Goal: Information Seeking & Learning: Find specific page/section

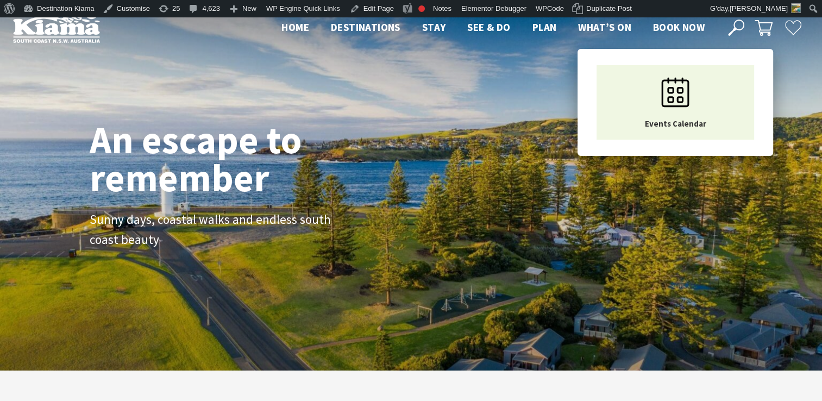
click at [608, 23] on span "What’s On" at bounding box center [604, 27] width 53 height 13
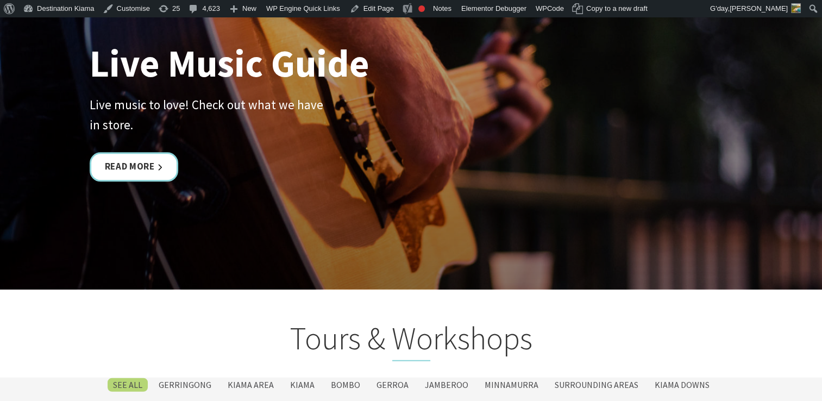
scroll to position [2436, 0]
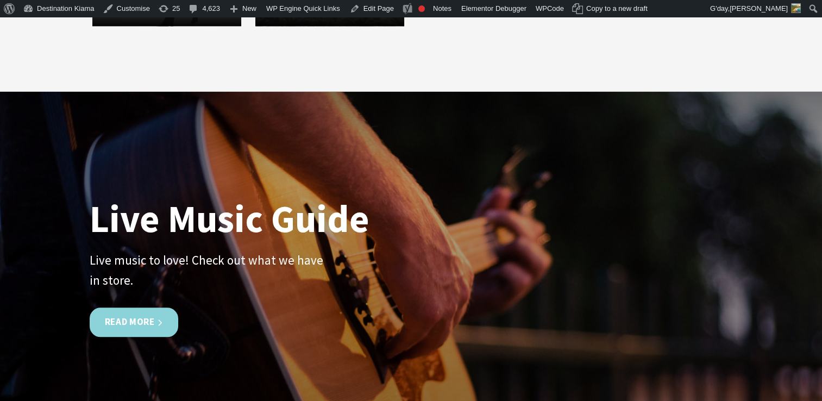
click at [129, 315] on link "Read More" at bounding box center [134, 322] width 89 height 29
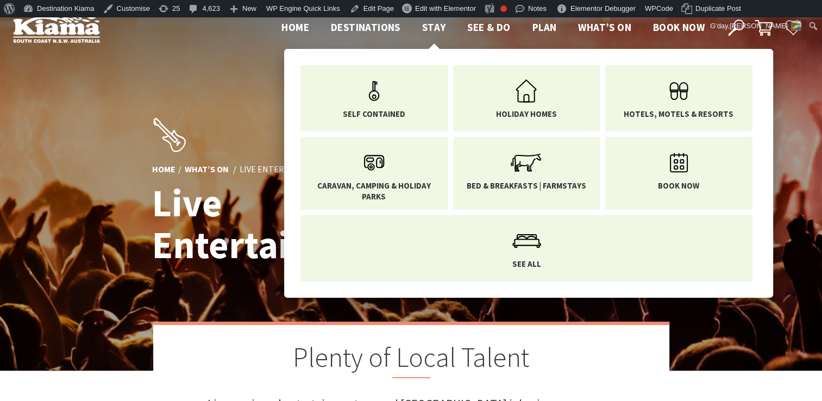
click at [433, 24] on span "Stay" at bounding box center [434, 27] width 24 height 13
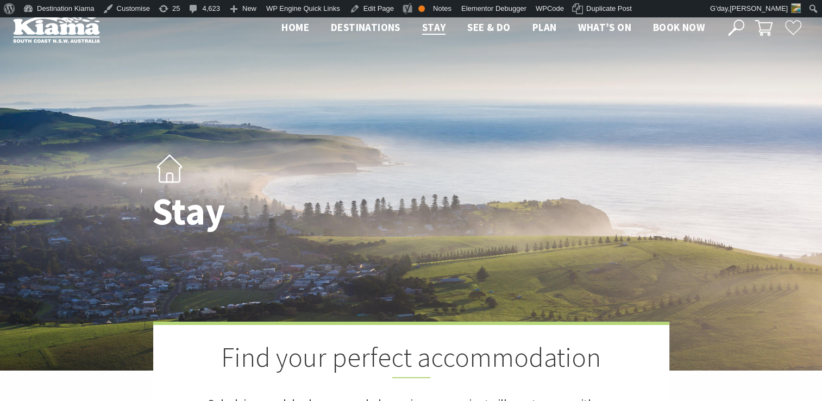
click at [733, 21] on icon at bounding box center [736, 28] width 16 height 16
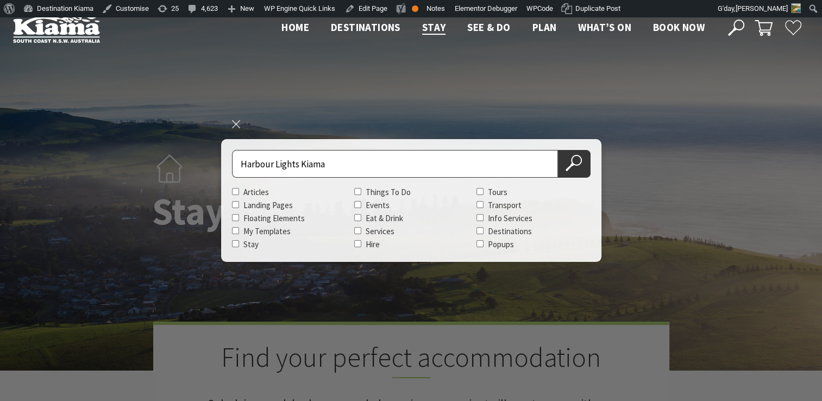
type input "Harbour Lights Kiama"
click at [558, 150] on button "Search Now" at bounding box center [574, 164] width 33 height 28
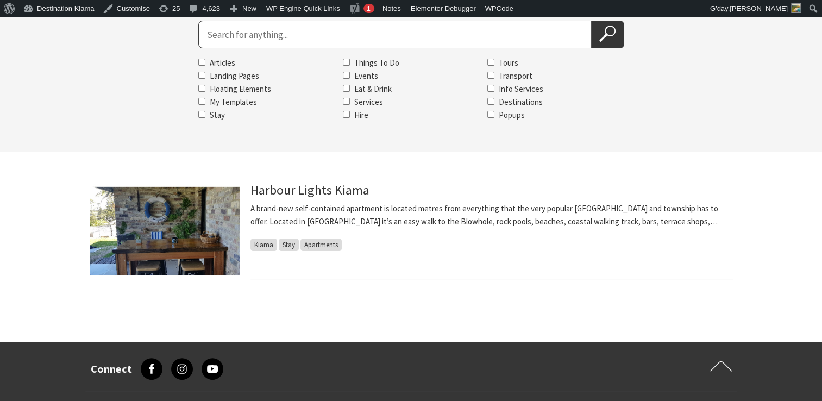
scroll to position [145, 0]
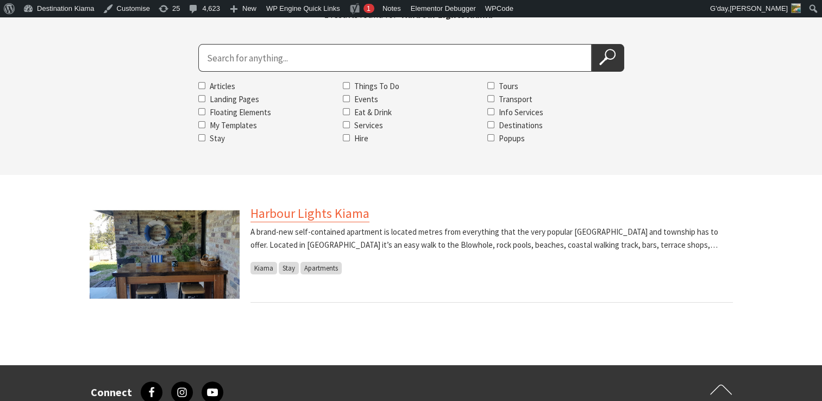
click at [302, 211] on link "Harbour Lights Kiama" at bounding box center [310, 213] width 119 height 17
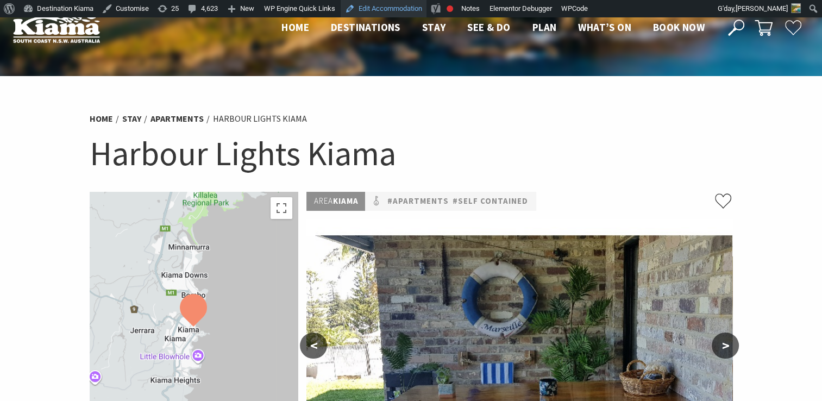
click at [397, 7] on link "Edit Accommodation" at bounding box center [384, 8] width 86 height 17
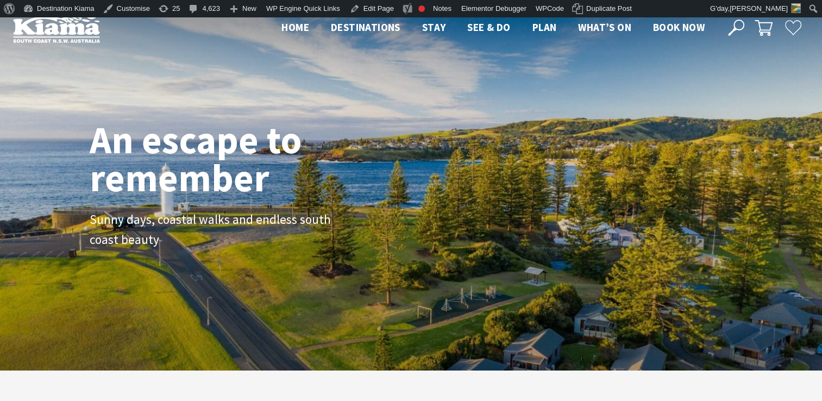
scroll to position [196, 830]
click at [738, 24] on icon at bounding box center [736, 28] width 16 height 16
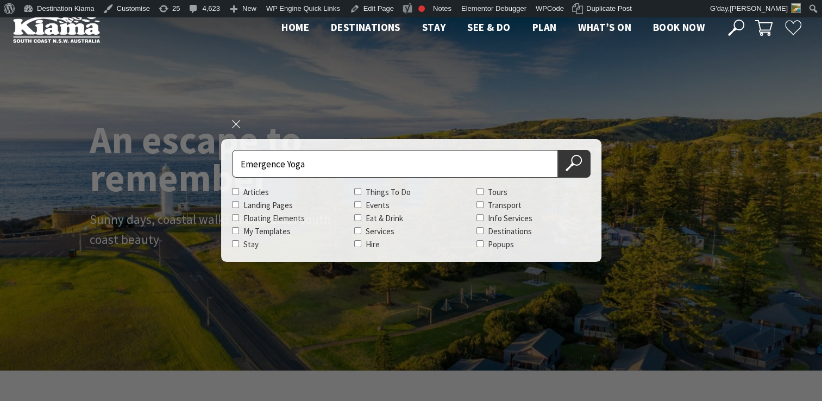
type input "Emergence Yoga"
click at [558, 150] on button "Search Now" at bounding box center [574, 164] width 33 height 28
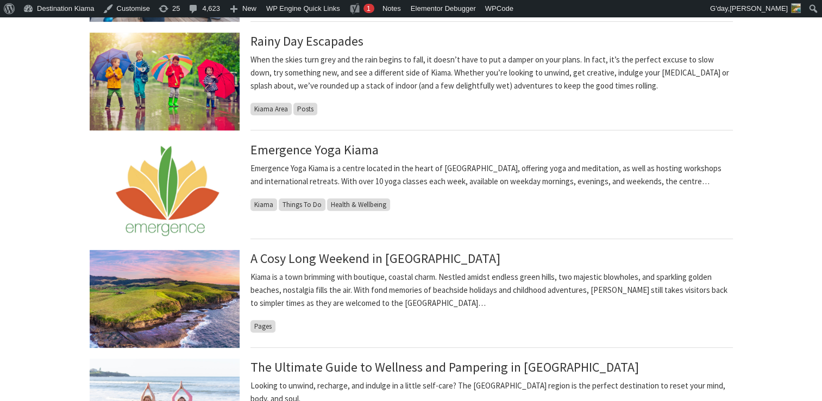
scroll to position [641, 0]
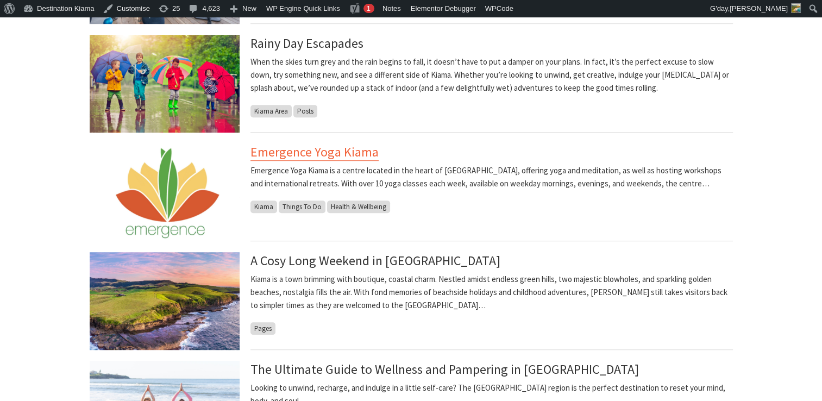
click at [310, 150] on link "Emergence Yoga Kiama" at bounding box center [315, 151] width 128 height 17
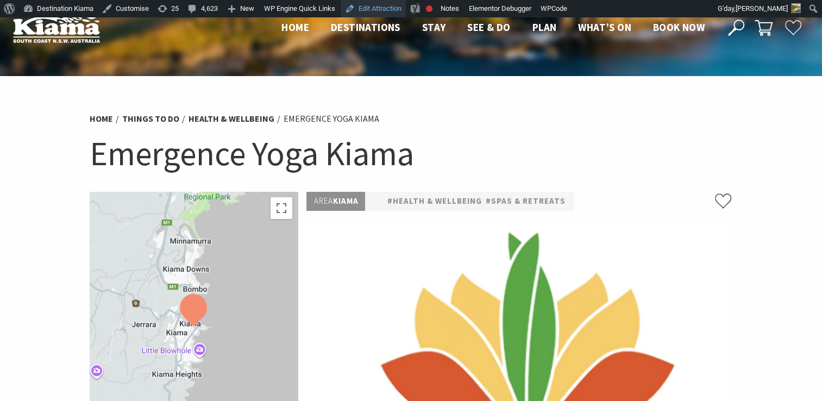
click at [380, 9] on link "Edit Attraction" at bounding box center [373, 8] width 65 height 17
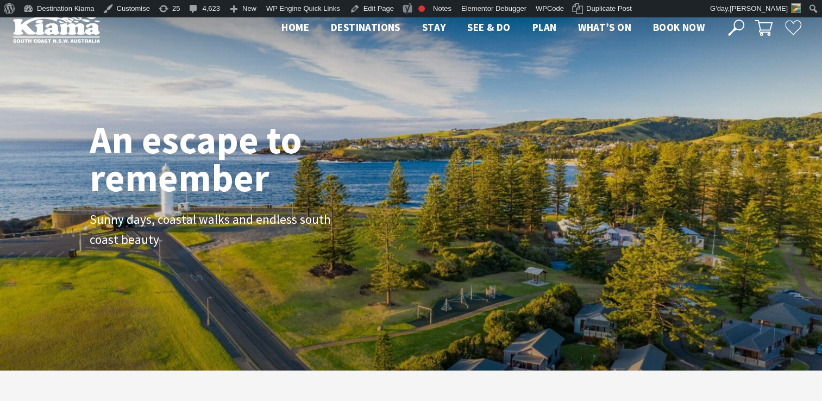
scroll to position [17, 830]
click at [734, 23] on use at bounding box center [736, 28] width 16 height 16
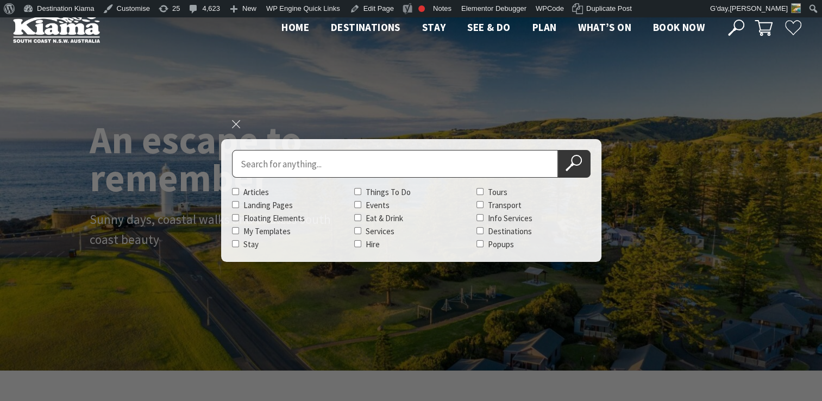
scroll to position [193, 830]
paste input "Emergence Yoga Kiama"
type input "Emergence Yoga Kiama"
click at [558, 150] on button "Search Now" at bounding box center [574, 164] width 33 height 28
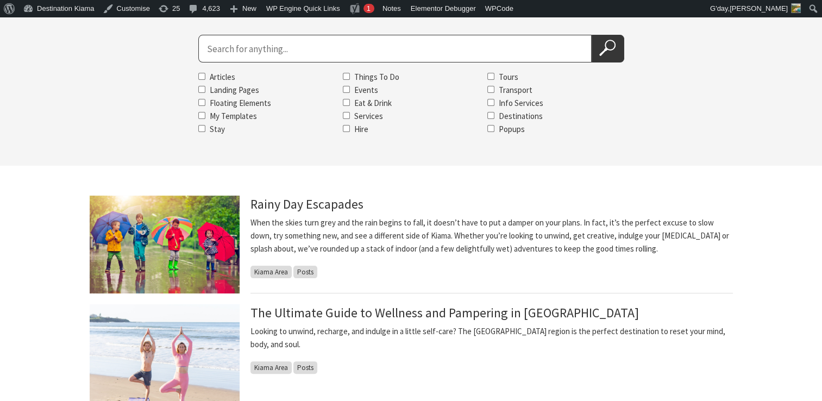
scroll to position [187, 0]
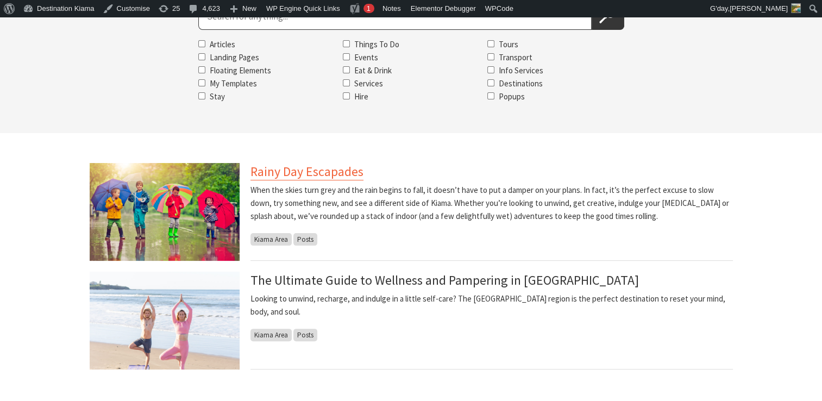
click at [300, 169] on link "Rainy Day Escapades" at bounding box center [307, 171] width 113 height 17
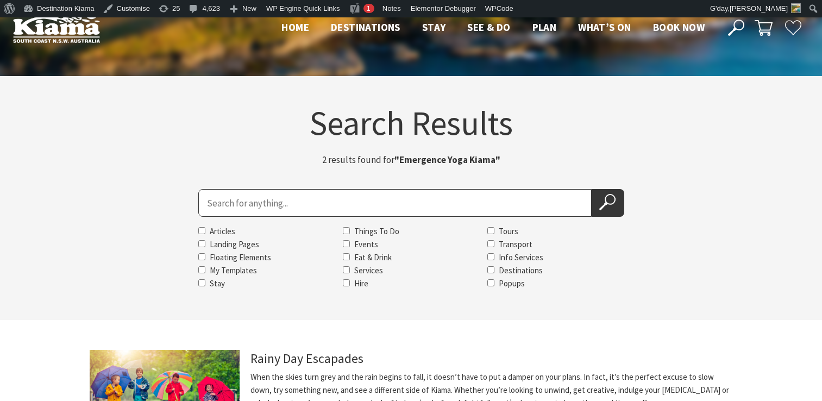
scroll to position [187, 0]
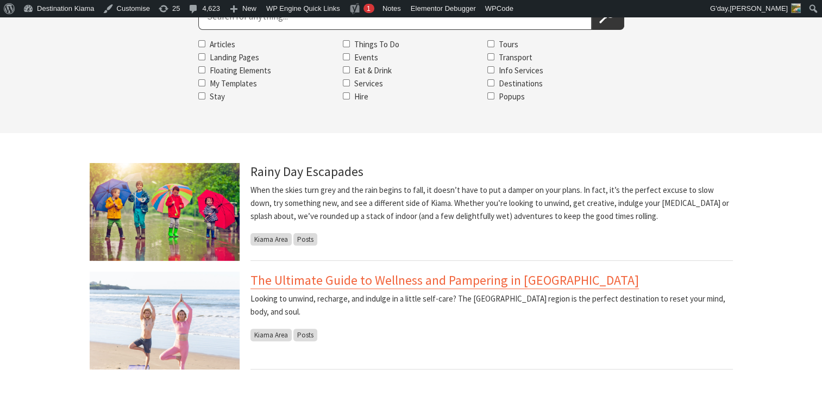
click at [347, 280] on link "The Ultimate Guide to Wellness and Pampering in Kiama" at bounding box center [445, 280] width 389 height 17
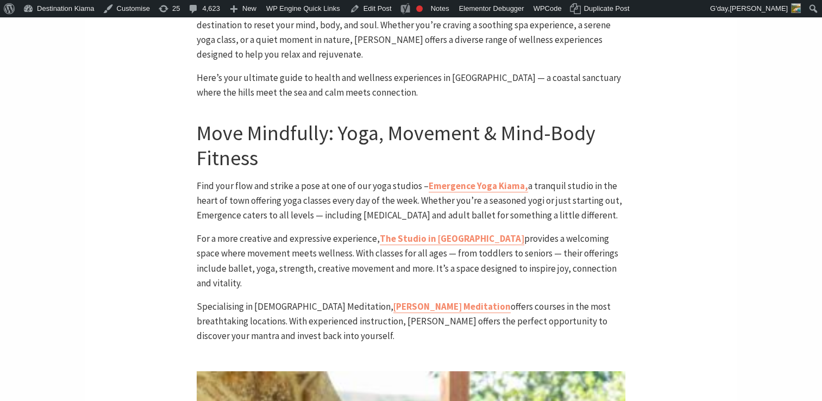
scroll to position [595, 0]
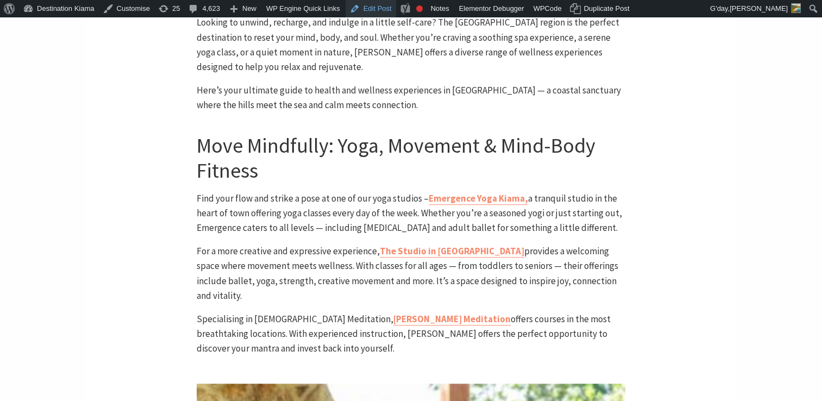
click at [369, 9] on link "Edit Post" at bounding box center [371, 8] width 51 height 17
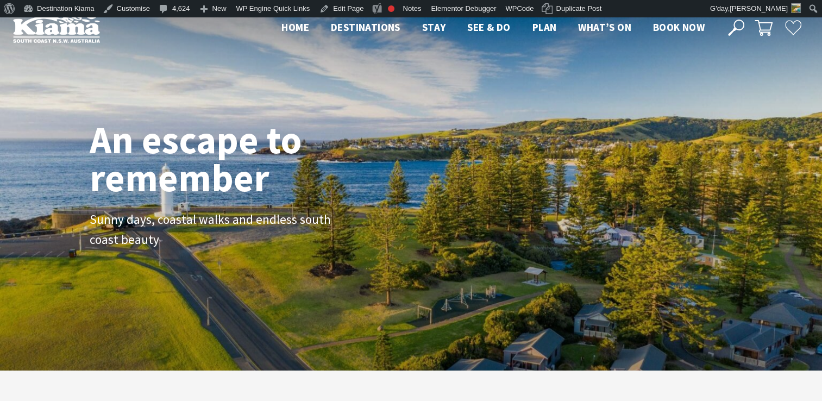
click at [735, 25] on icon at bounding box center [736, 28] width 16 height 16
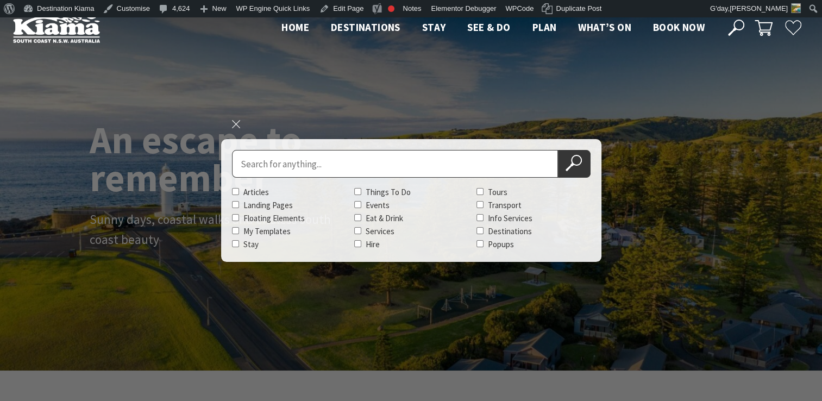
scroll to position [191, 830]
paste input "Seabreeze Luxury Beach House Kiama"
type input "Seabreeze Luxury Beach House Kiama"
click at [558, 150] on button "Search Now" at bounding box center [574, 164] width 33 height 28
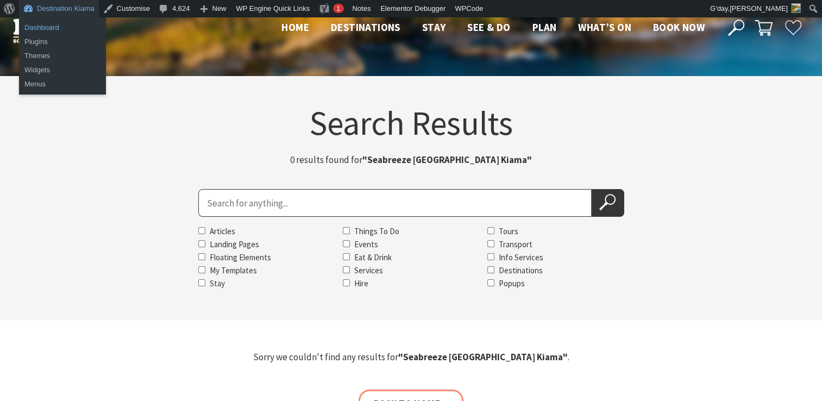
click at [33, 25] on link "Dashboard" at bounding box center [62, 28] width 87 height 14
